Goal: Task Accomplishment & Management: Use online tool/utility

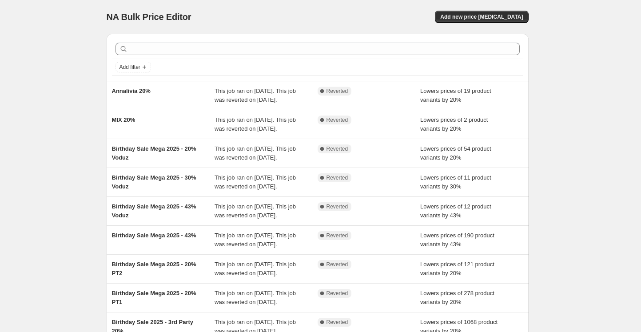
scroll to position [124, 0]
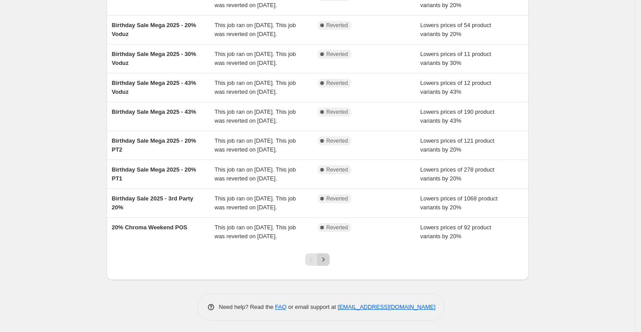
click at [328, 258] on icon "Next" at bounding box center [323, 259] width 9 height 9
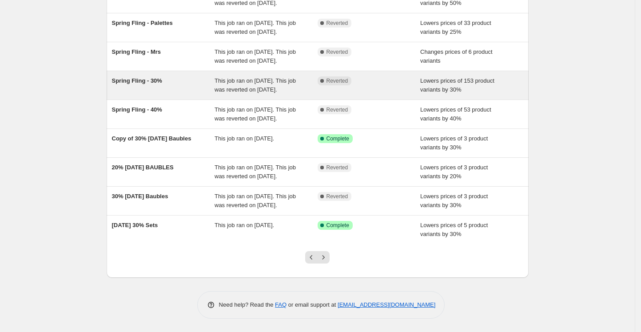
scroll to position [159, 0]
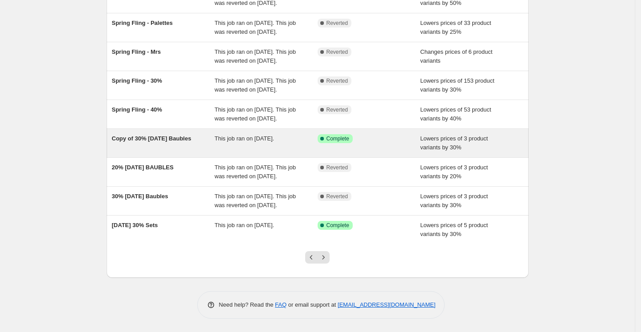
click at [140, 142] on span "Copy of 30% [DATE] Baubles" at bounding box center [152, 138] width 80 height 7
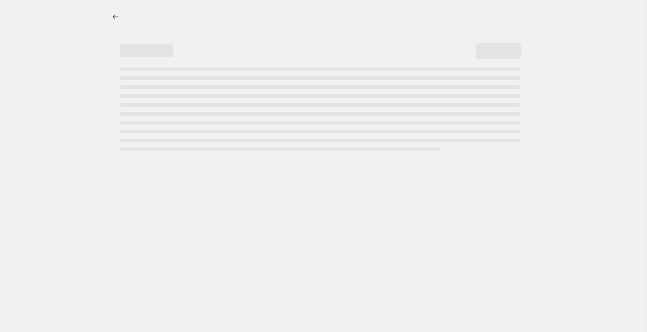
select select "percentage"
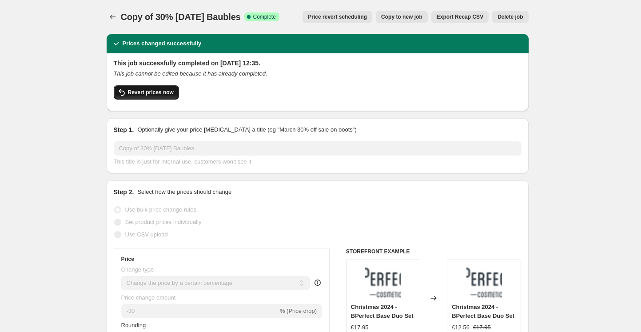
click at [163, 95] on span "Revert prices now" at bounding box center [151, 92] width 46 height 7
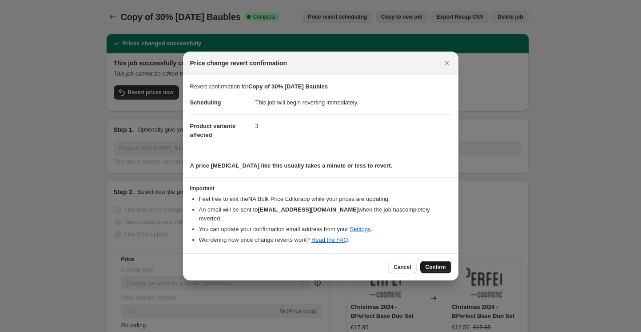
click at [437, 268] on span "Confirm" at bounding box center [436, 267] width 20 height 7
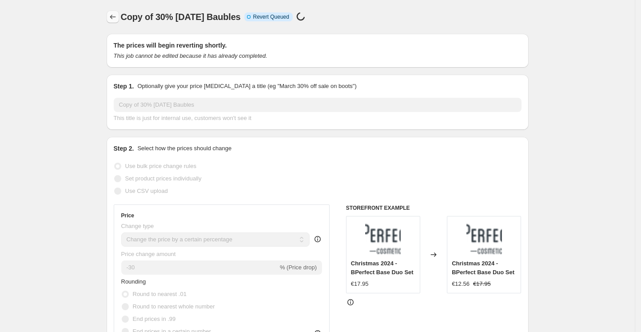
click at [113, 16] on icon "Price change jobs" at bounding box center [112, 16] width 9 height 9
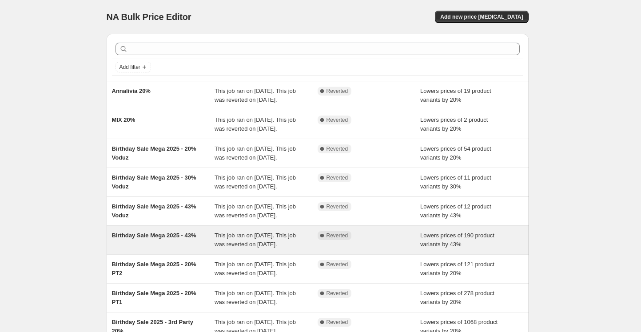
scroll to position [124, 0]
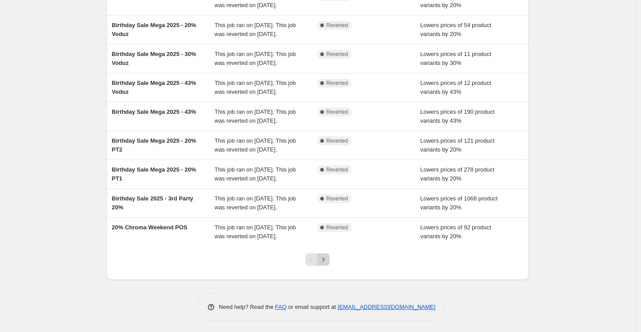
click at [327, 259] on icon "Next" at bounding box center [323, 259] width 9 height 9
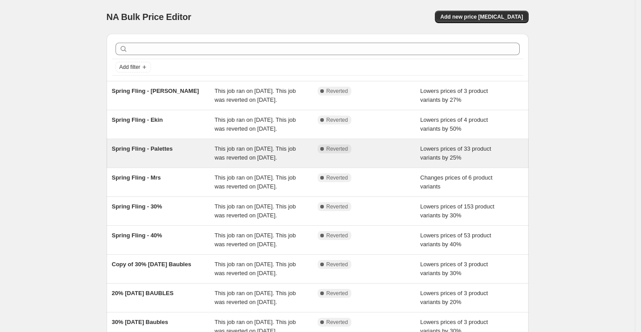
scroll to position [195, 0]
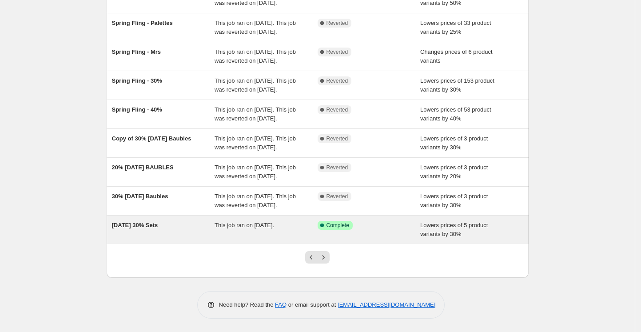
click at [137, 226] on span "Boxing Day 30% Sets" at bounding box center [135, 225] width 46 height 7
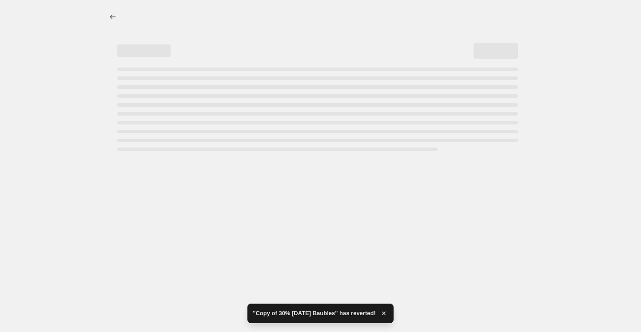
select select "percentage"
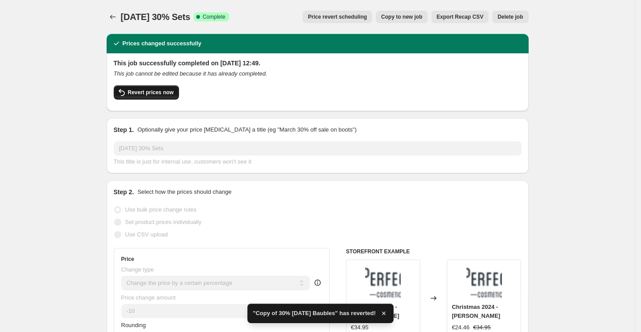
click at [168, 97] on button "Revert prices now" at bounding box center [146, 92] width 65 height 14
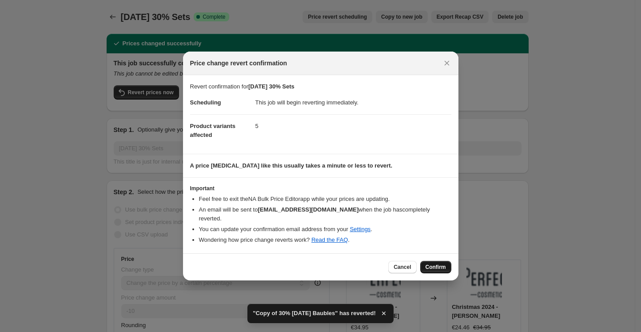
click at [431, 269] on span "Confirm" at bounding box center [436, 267] width 20 height 7
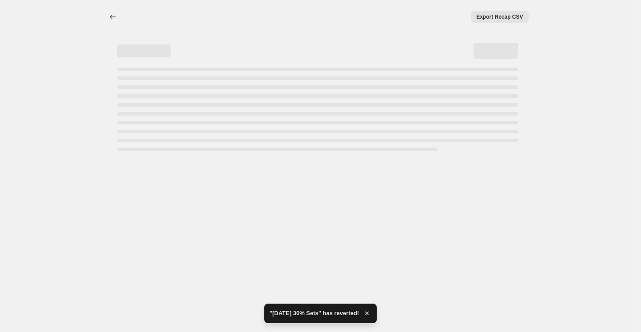
select select "percentage"
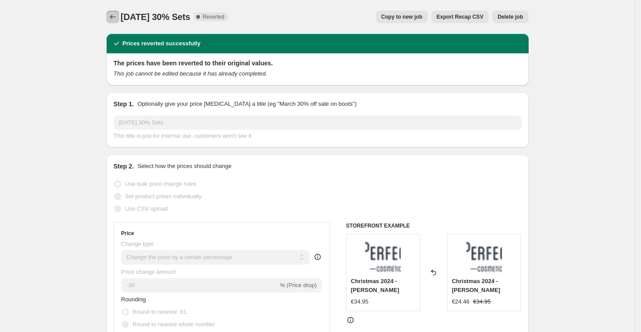
click at [112, 18] on icon "Price change jobs" at bounding box center [112, 16] width 9 height 9
